Goal: Check status

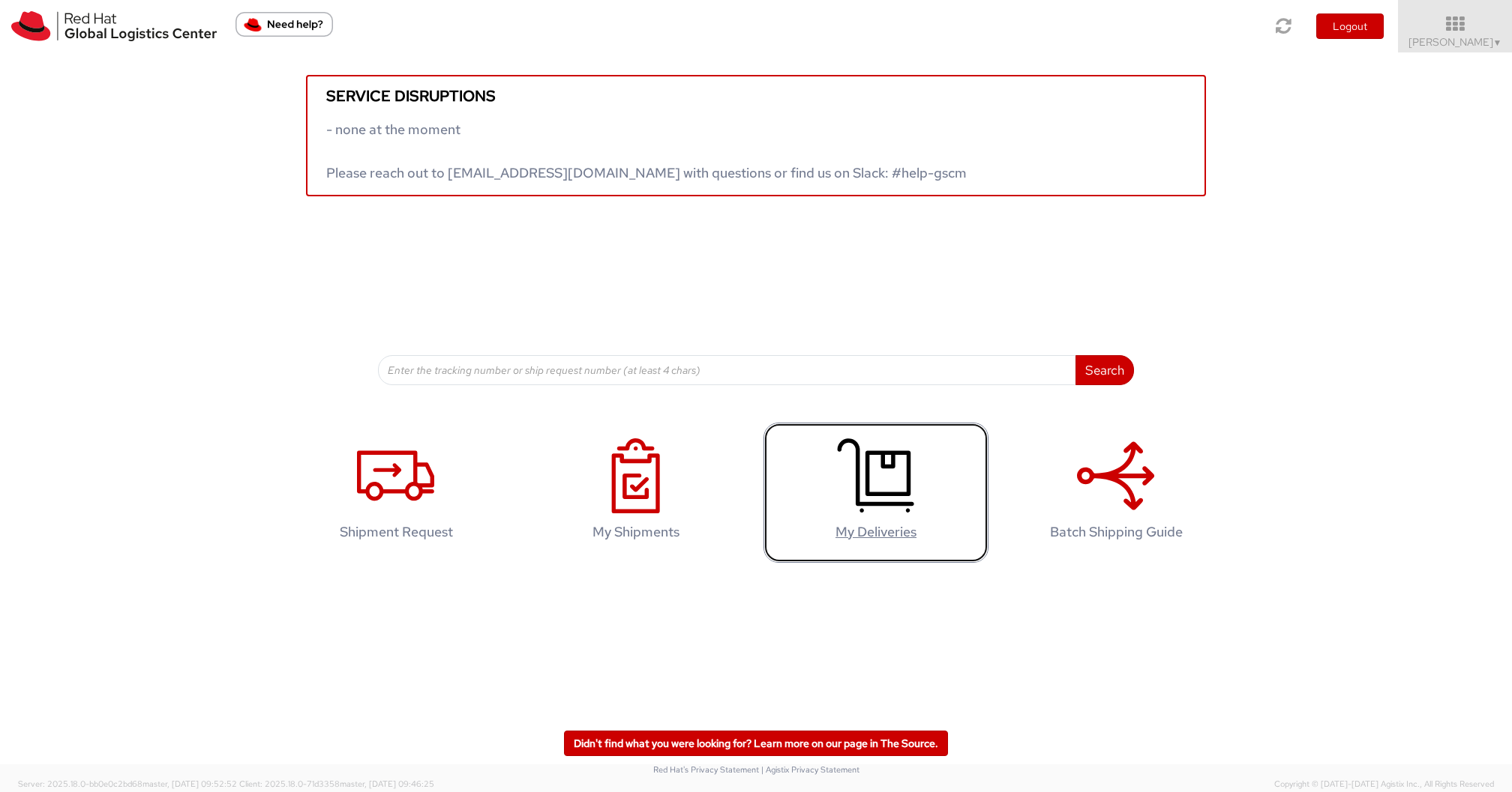
click at [888, 477] on icon at bounding box center [875, 476] width 77 height 75
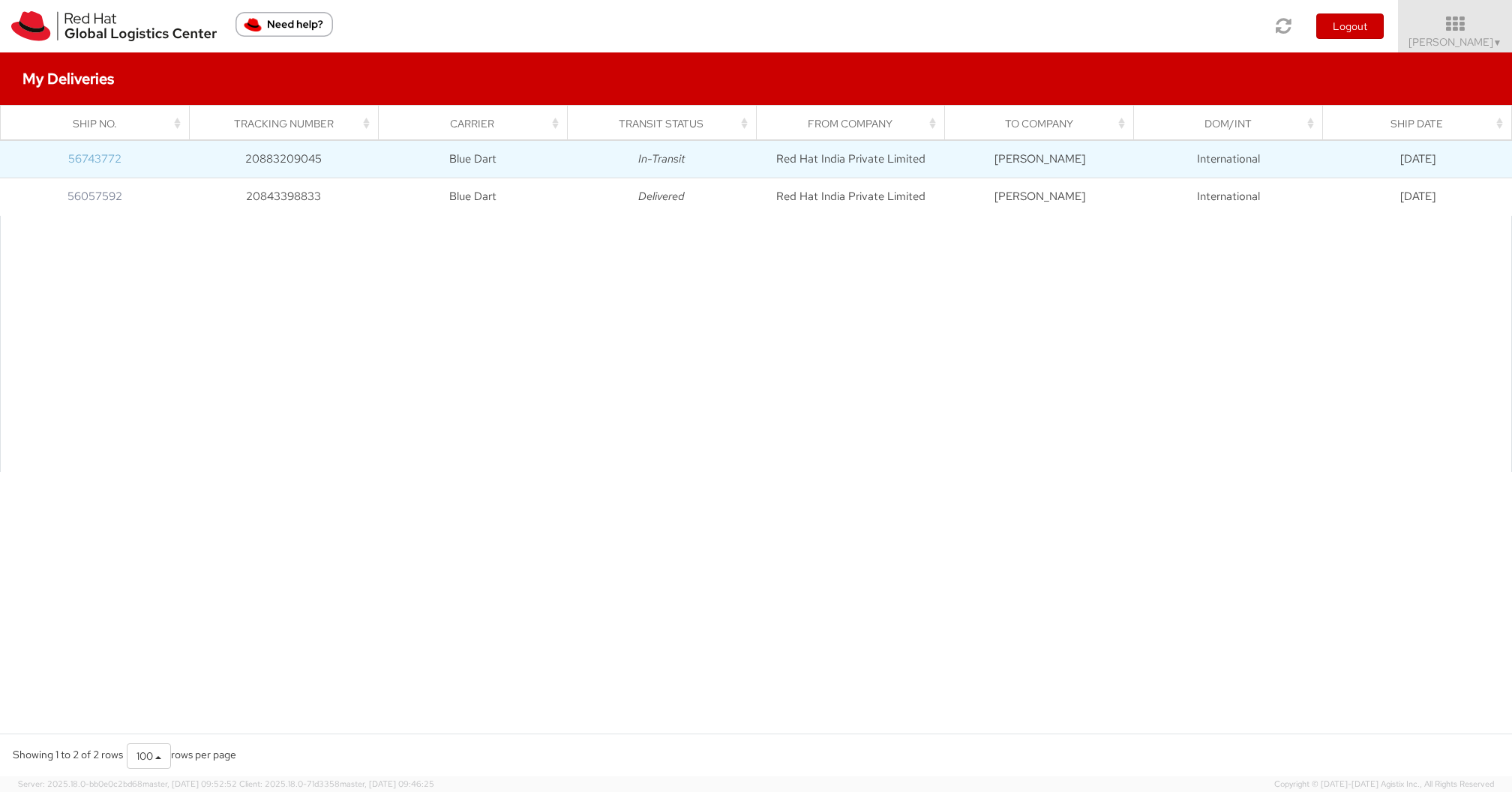
click at [90, 152] on link "56743772" at bounding box center [94, 159] width 53 height 15
